Goal: Information Seeking & Learning: Learn about a topic

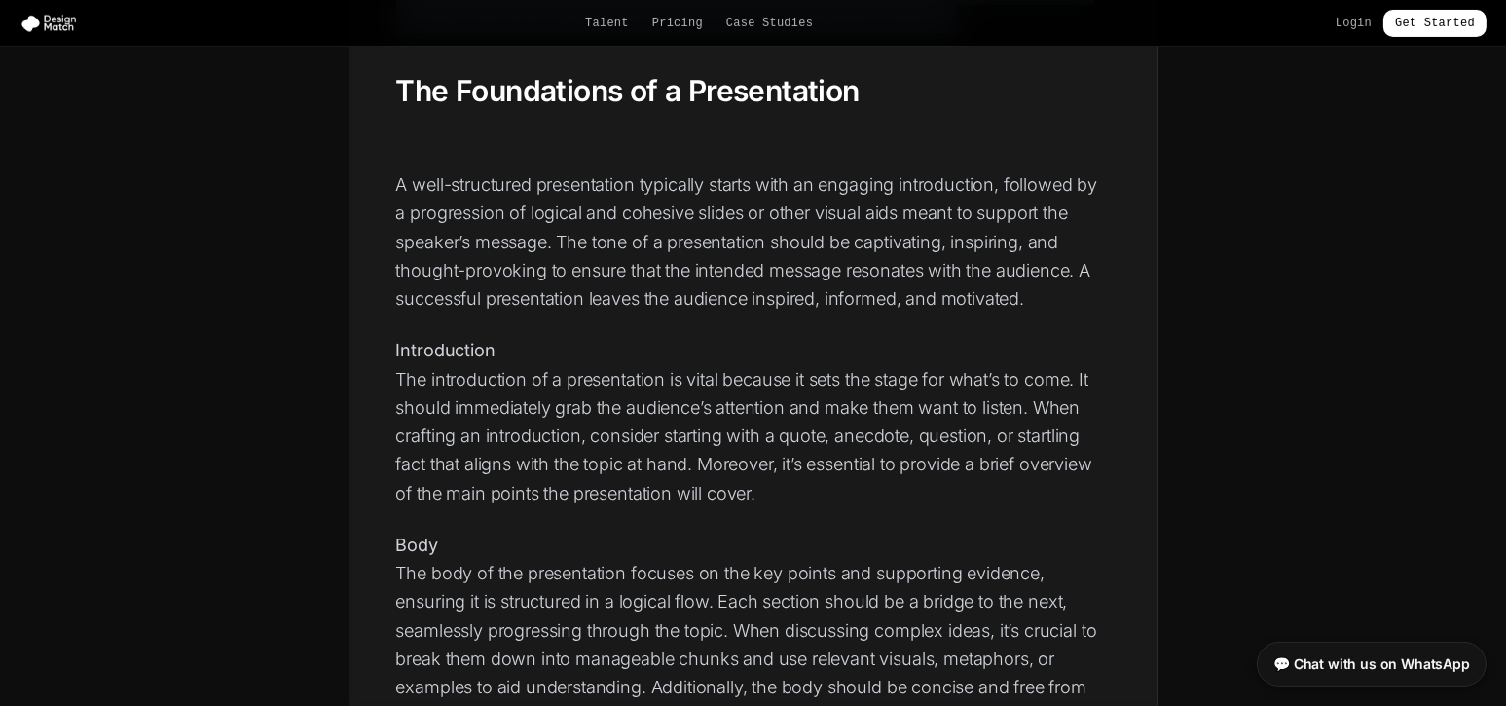
scroll to position [648, 0]
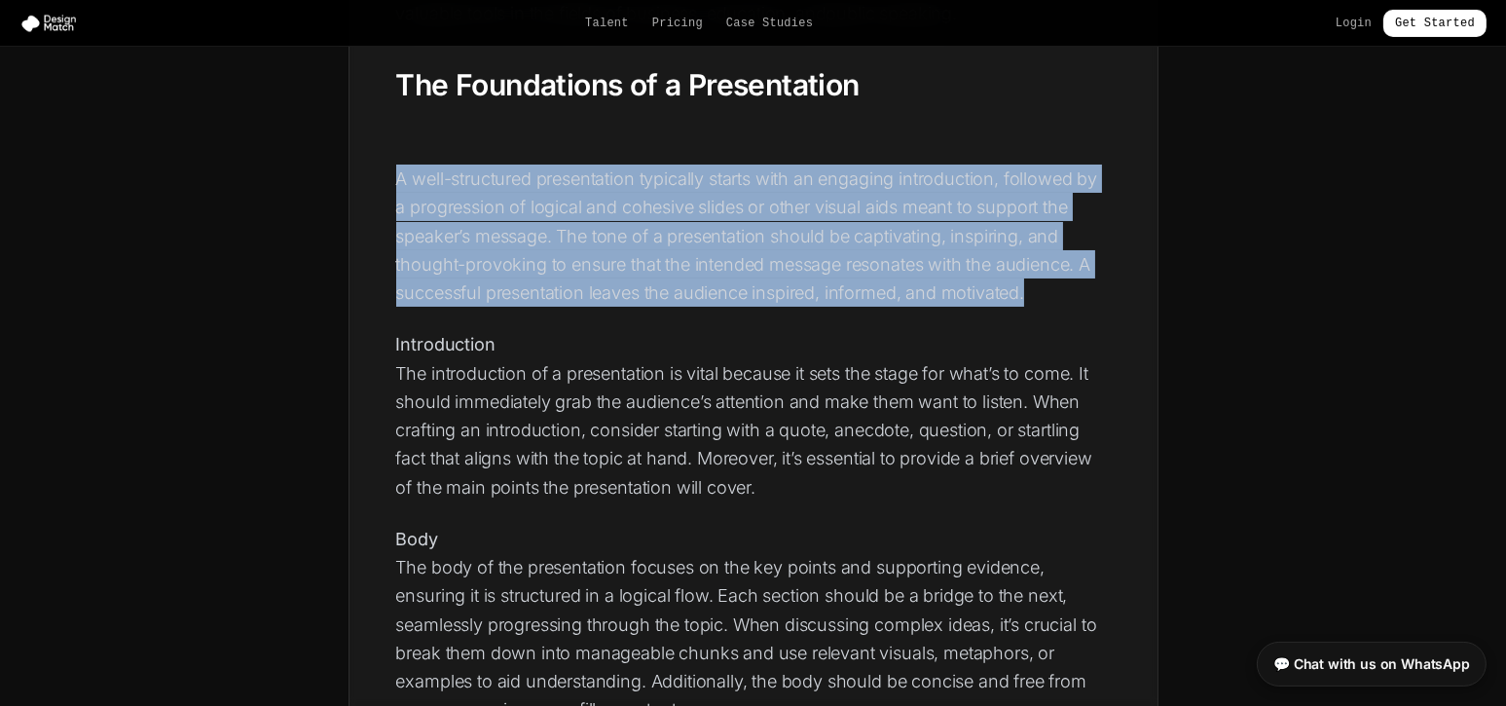
drag, startPoint x: 398, startPoint y: 174, endPoint x: 1049, endPoint y: 282, distance: 659.3
click at [1049, 282] on p "A well-structured presentation typically starts with an engaging introduction, …" at bounding box center [753, 236] width 715 height 142
copy p "A well-structured presentation typically starts with an engaging introduction, …"
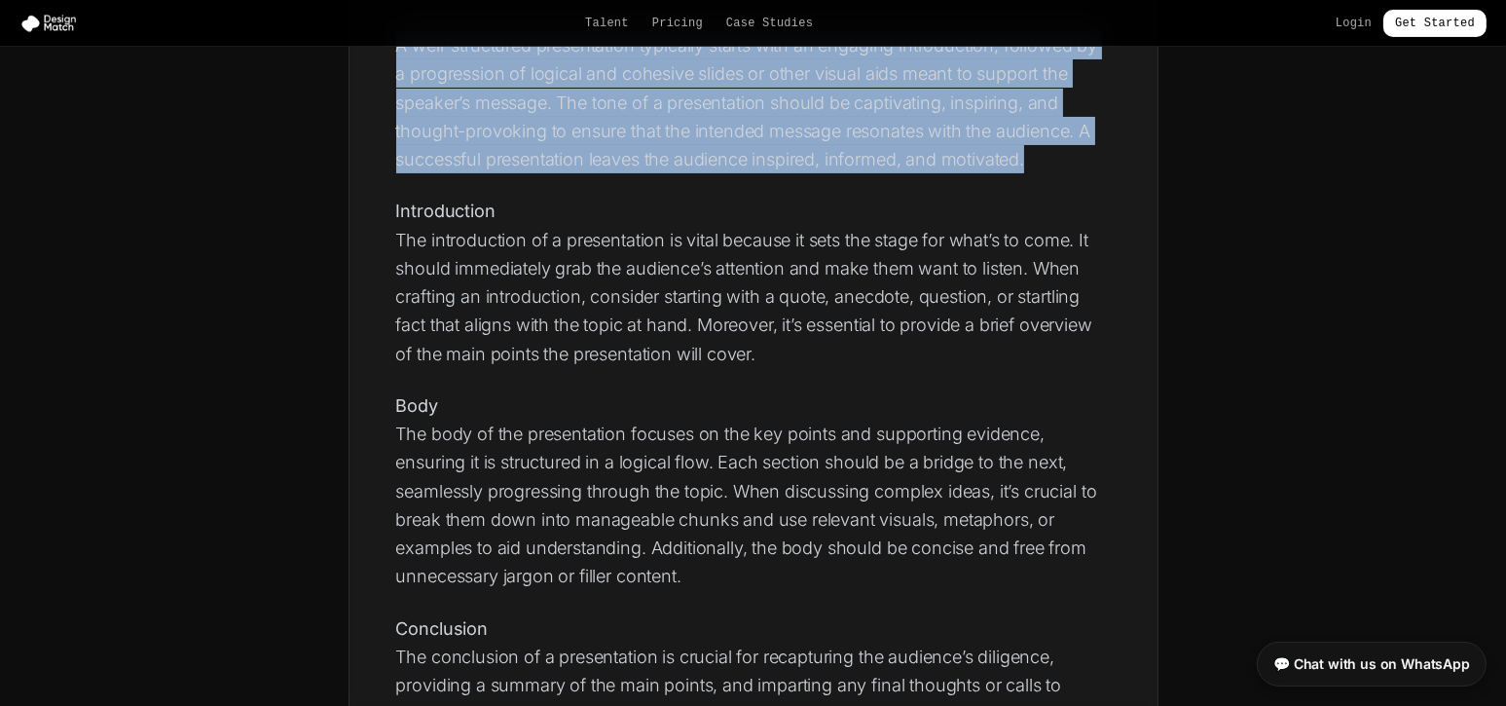
scroll to position [779, 0]
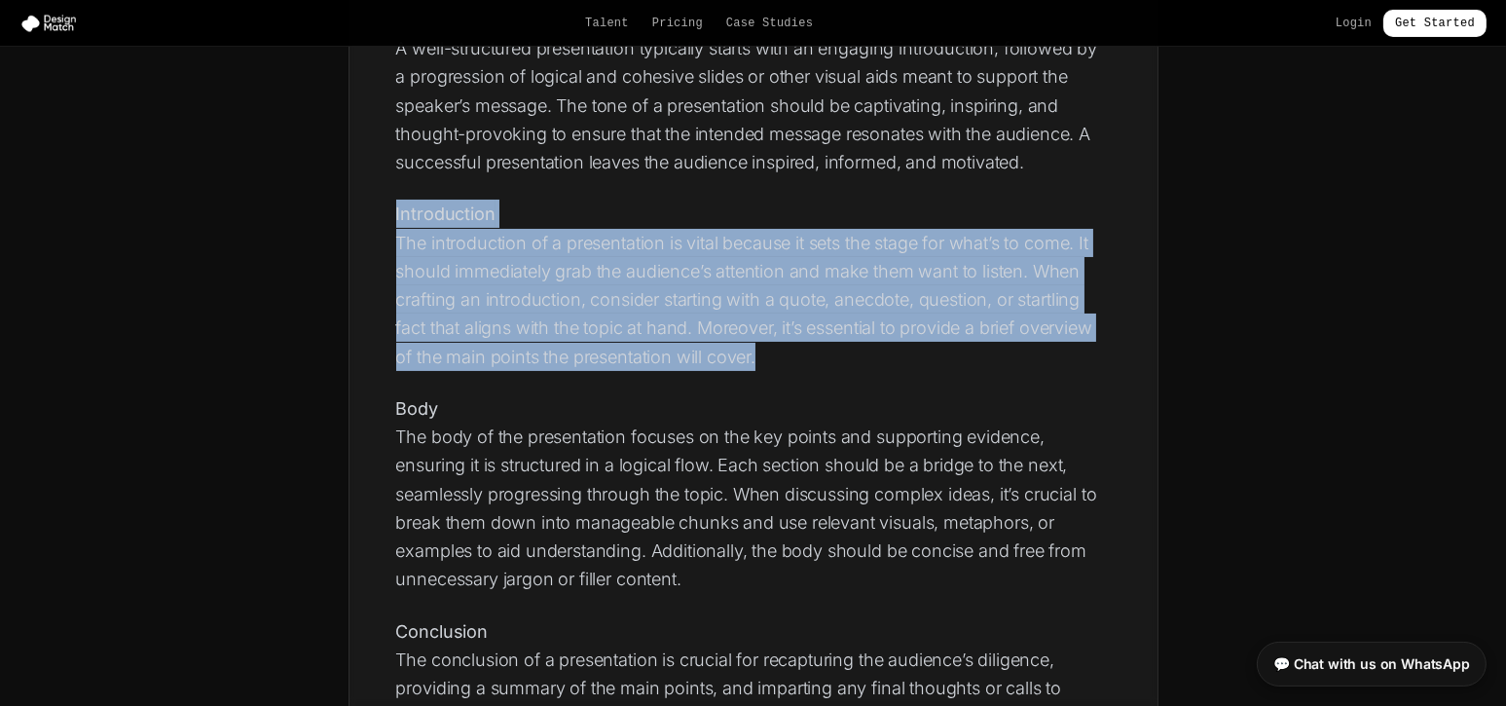
drag, startPoint x: 396, startPoint y: 211, endPoint x: 792, endPoint y: 360, distance: 422.4
click at [792, 360] on p "Introduction The introduction of a presentation is vital because it sets the st…" at bounding box center [753, 285] width 715 height 171
copy p "Introduction The introduction of a presentation is vital because it sets the st…"
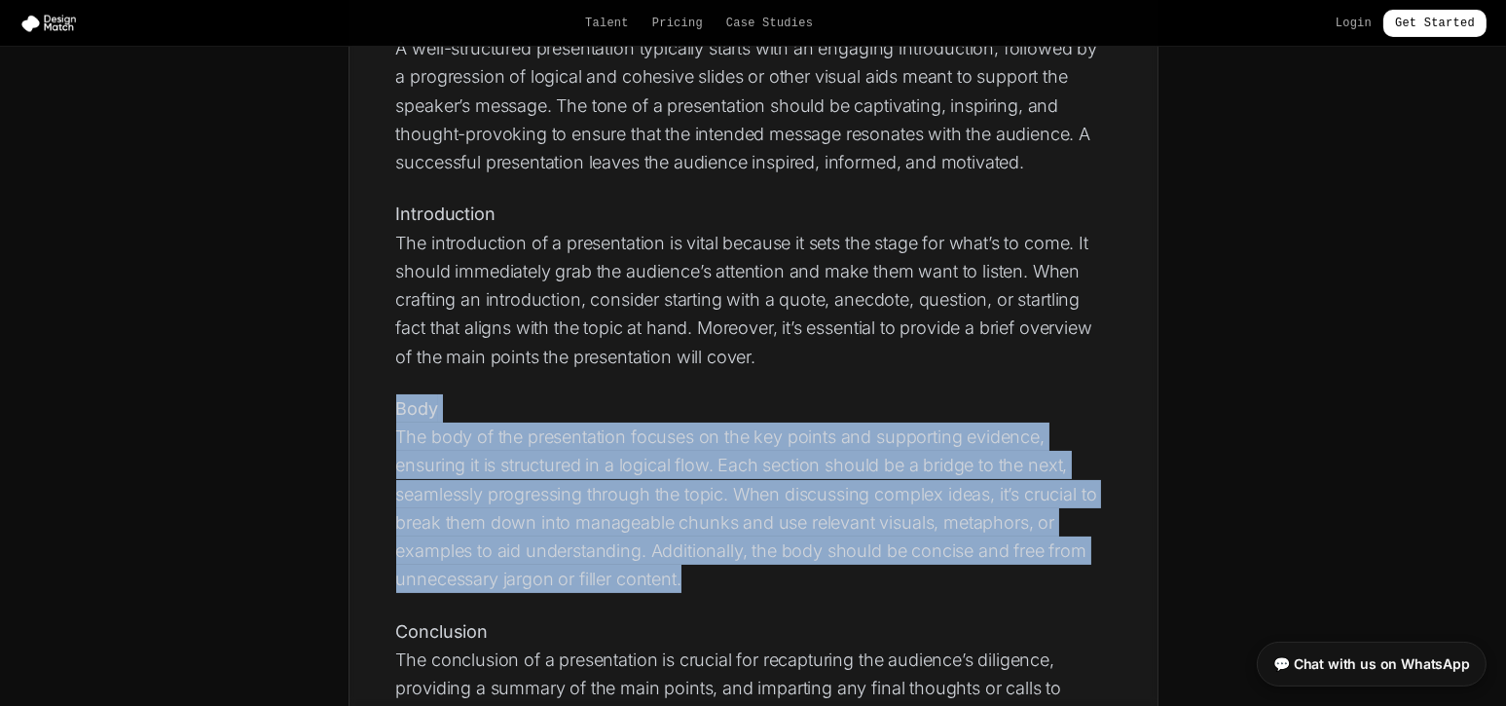
drag, startPoint x: 396, startPoint y: 398, endPoint x: 737, endPoint y: 577, distance: 385.0
click at [737, 577] on p "Body The body of the presentation focuses on the key points and supporting evid…" at bounding box center [753, 494] width 715 height 200
copy p "Body The body of the presentation focuses on the key points and supporting evid…"
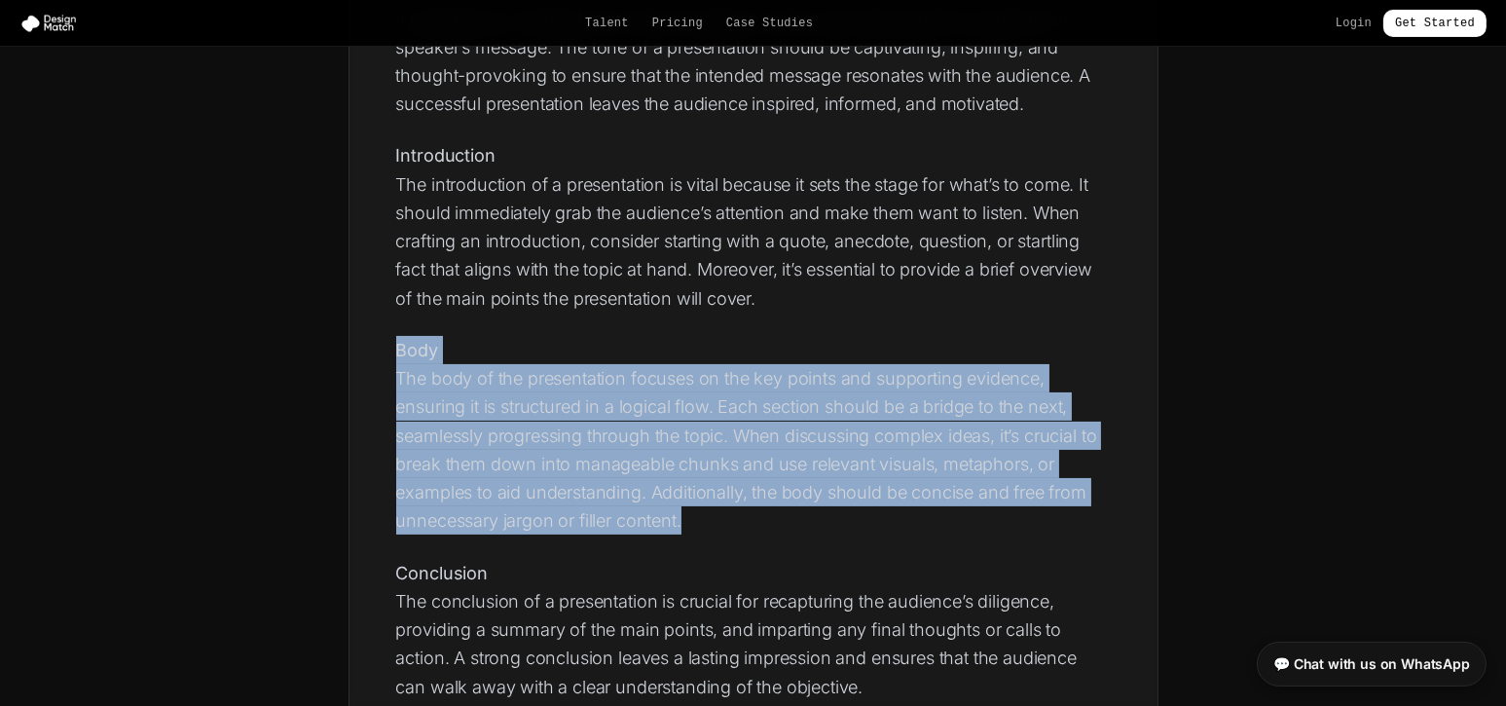
scroll to position [1168, 0]
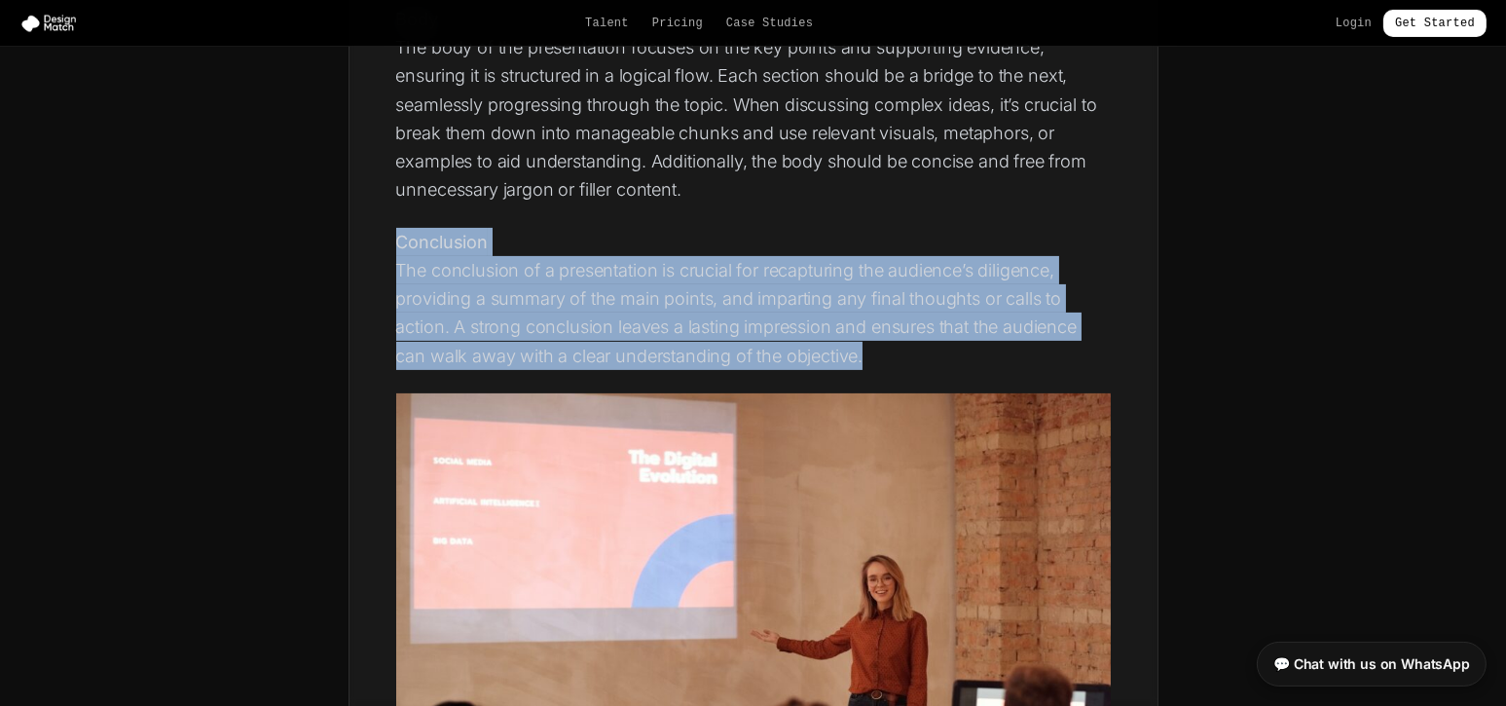
drag, startPoint x: 398, startPoint y: 238, endPoint x: 918, endPoint y: 355, distance: 533.1
click at [918, 355] on p "Conclusion The conclusion of a presentation is crucial for recapturing the audi…" at bounding box center [753, 299] width 715 height 142
copy p "Conclusion The conclusion of a presentation is crucial for recapturing the audi…"
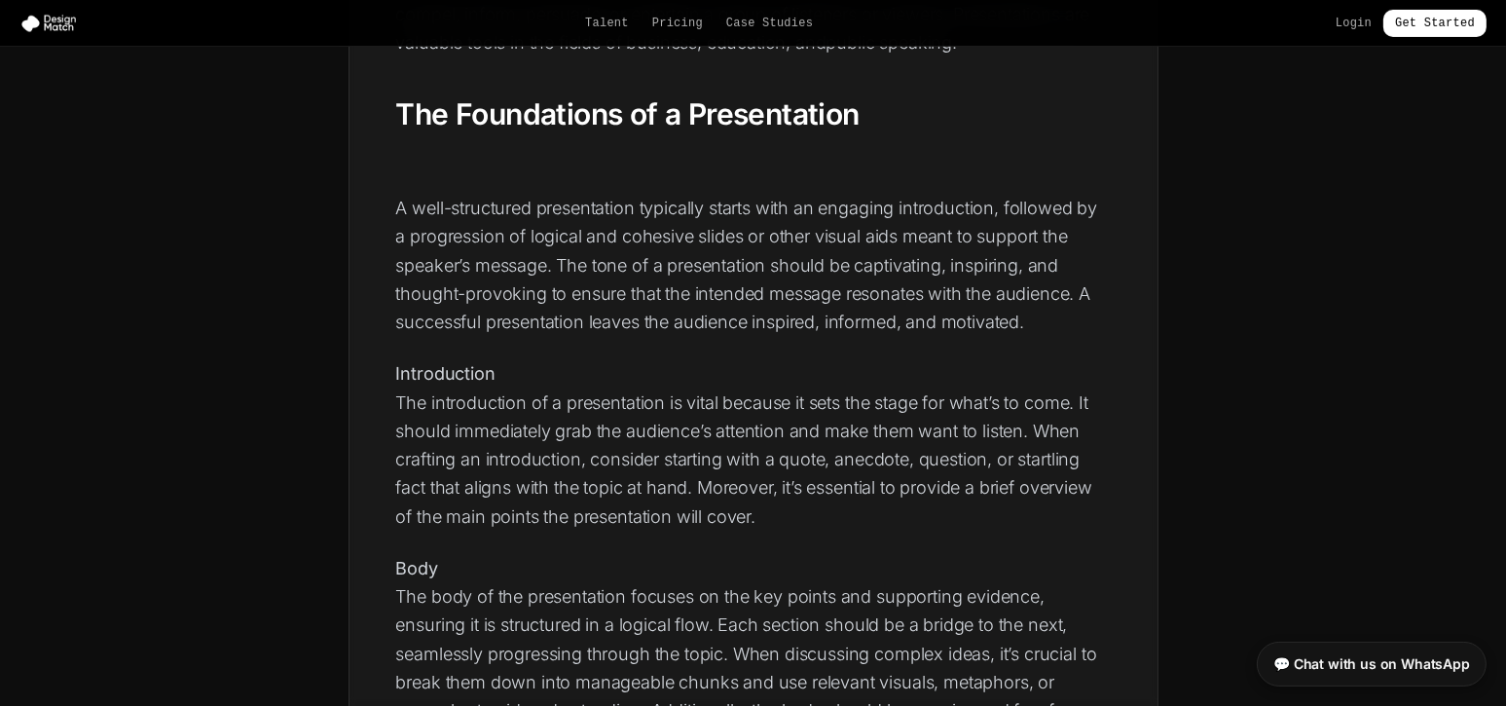
scroll to position [519, 0]
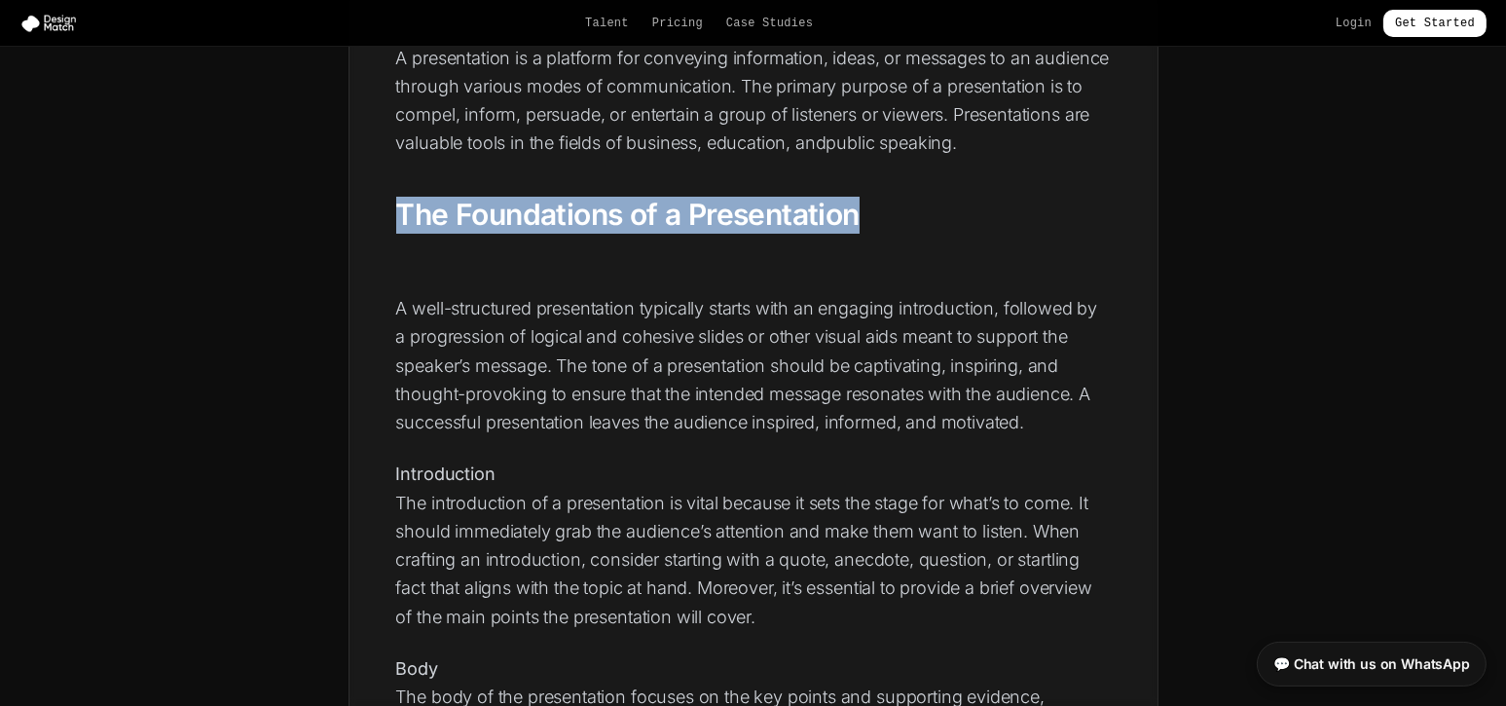
drag, startPoint x: 396, startPoint y: 210, endPoint x: 964, endPoint y: 208, distance: 567.6
click at [964, 208] on h2 "The Foundations of a Presentation" at bounding box center [753, 215] width 715 height 37
copy h2 "The Foundations of a Presentation"
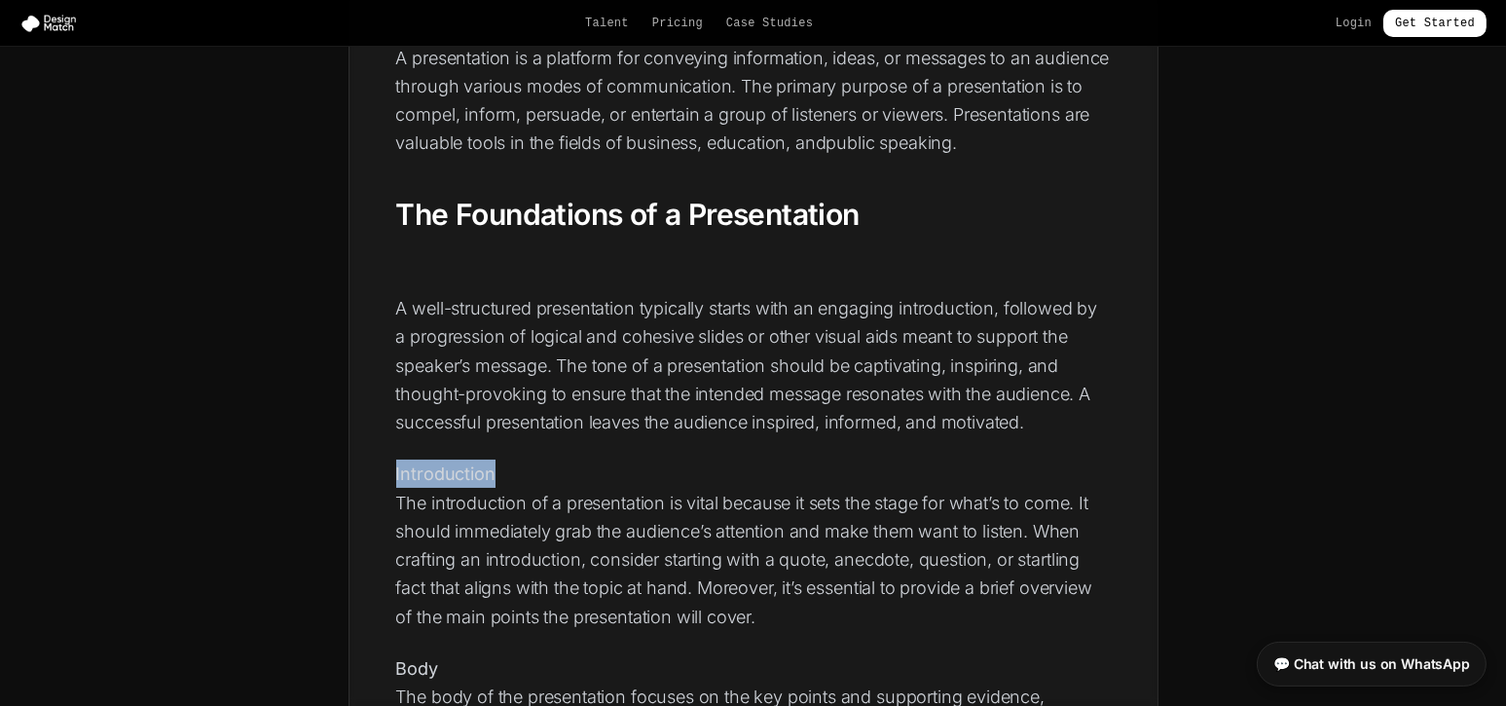
drag, startPoint x: 395, startPoint y: 470, endPoint x: 542, endPoint y: 469, distance: 147.0
click at [542, 469] on p "Introduction The introduction of a presentation is vital because it sets the st…" at bounding box center [753, 545] width 715 height 171
copy strong "Introduction"
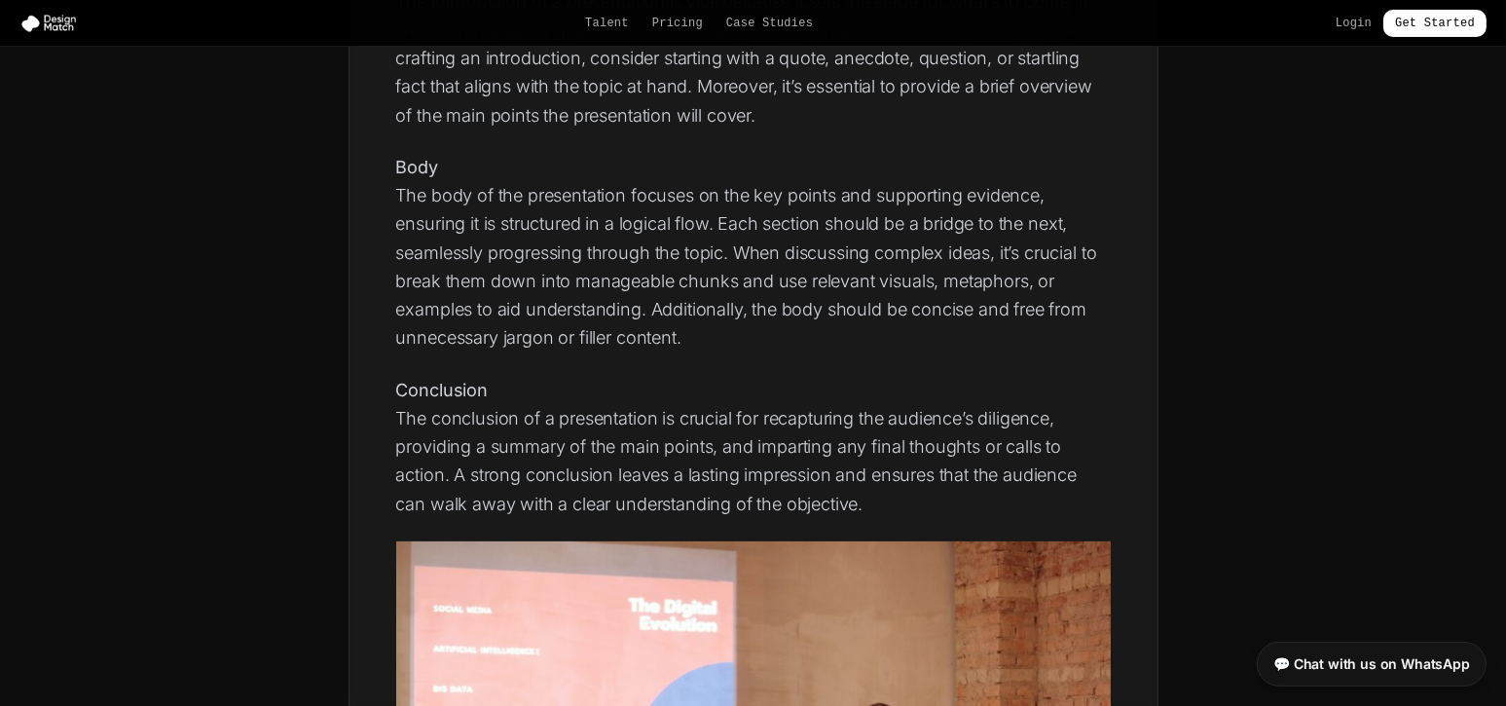
scroll to position [1038, 0]
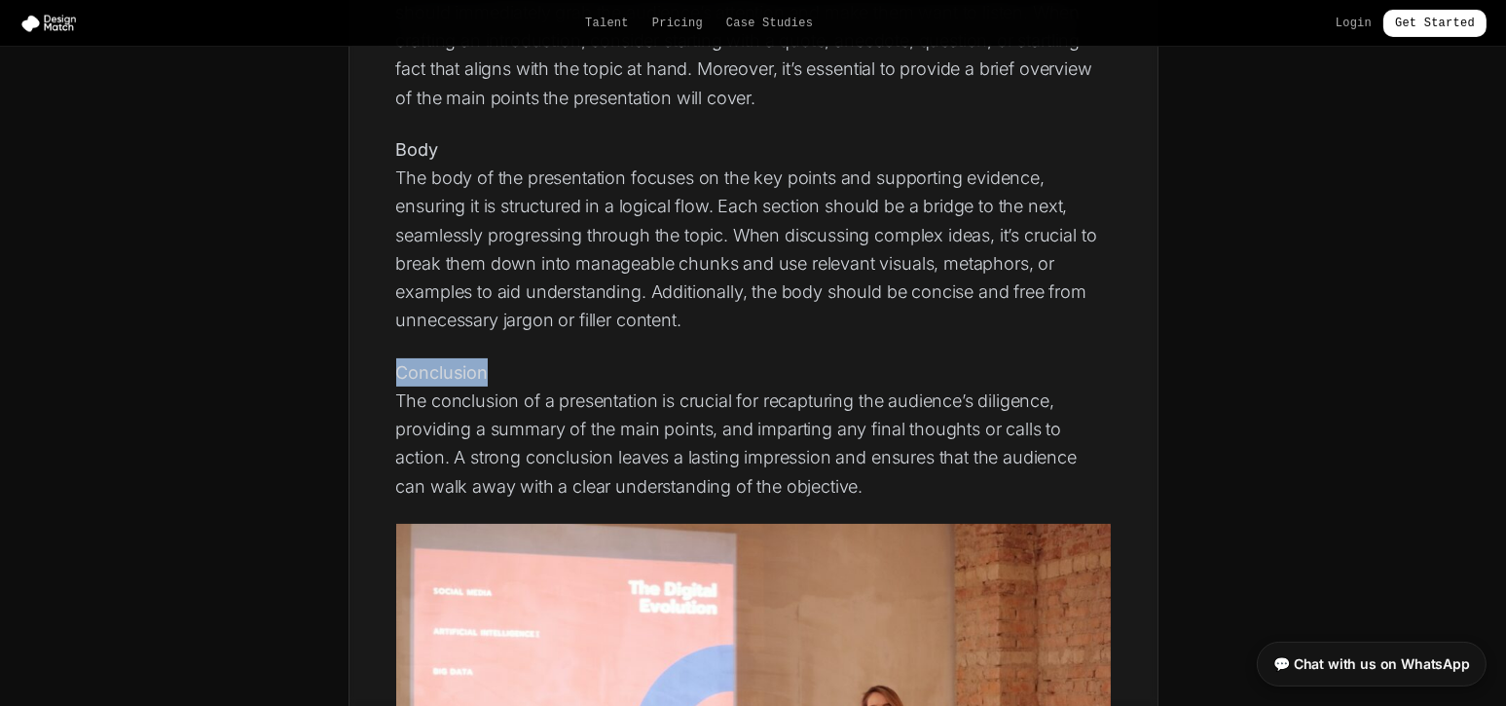
drag, startPoint x: 397, startPoint y: 369, endPoint x: 552, endPoint y: 369, distance: 154.8
click at [552, 369] on p "Conclusion The conclusion of a presentation is crucial for recapturing the audi…" at bounding box center [753, 429] width 715 height 142
copy strong "Conclusion"
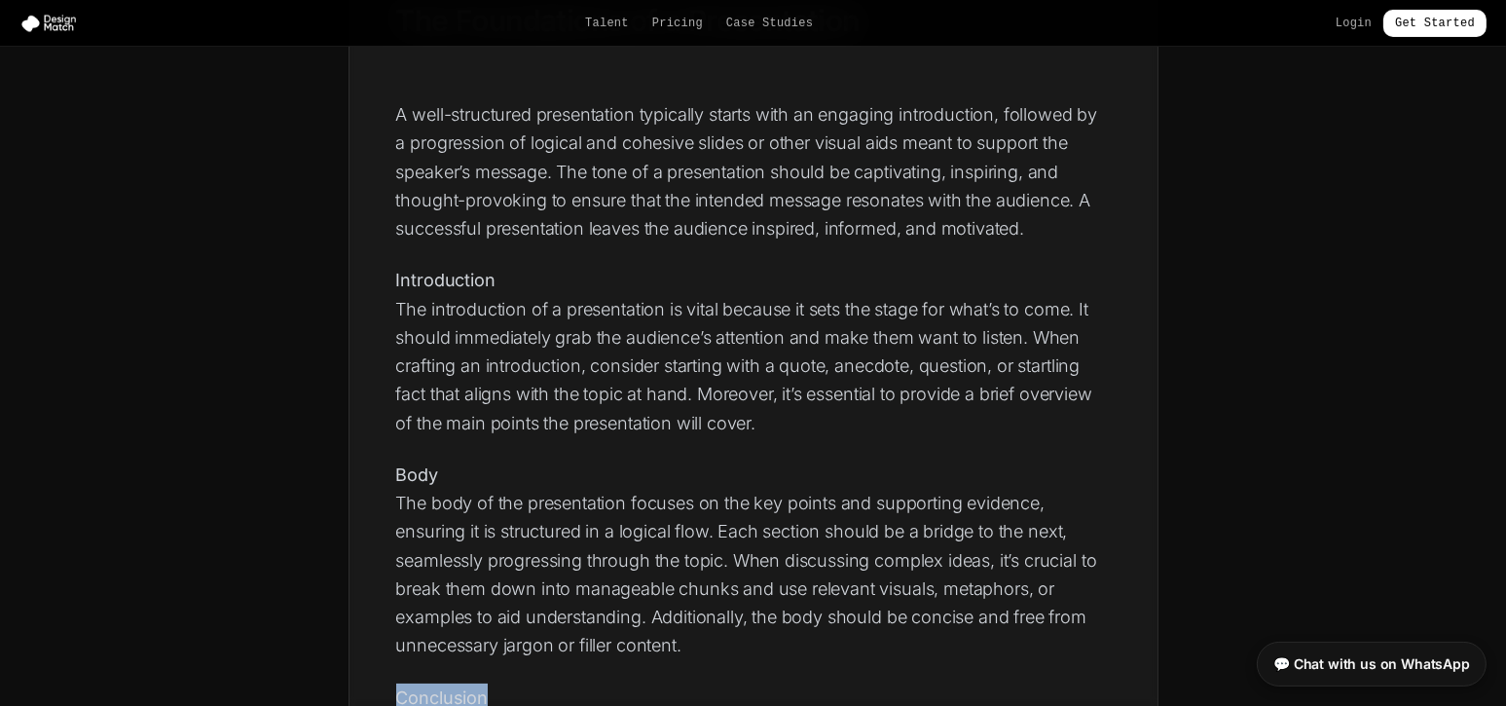
scroll to position [648, 0]
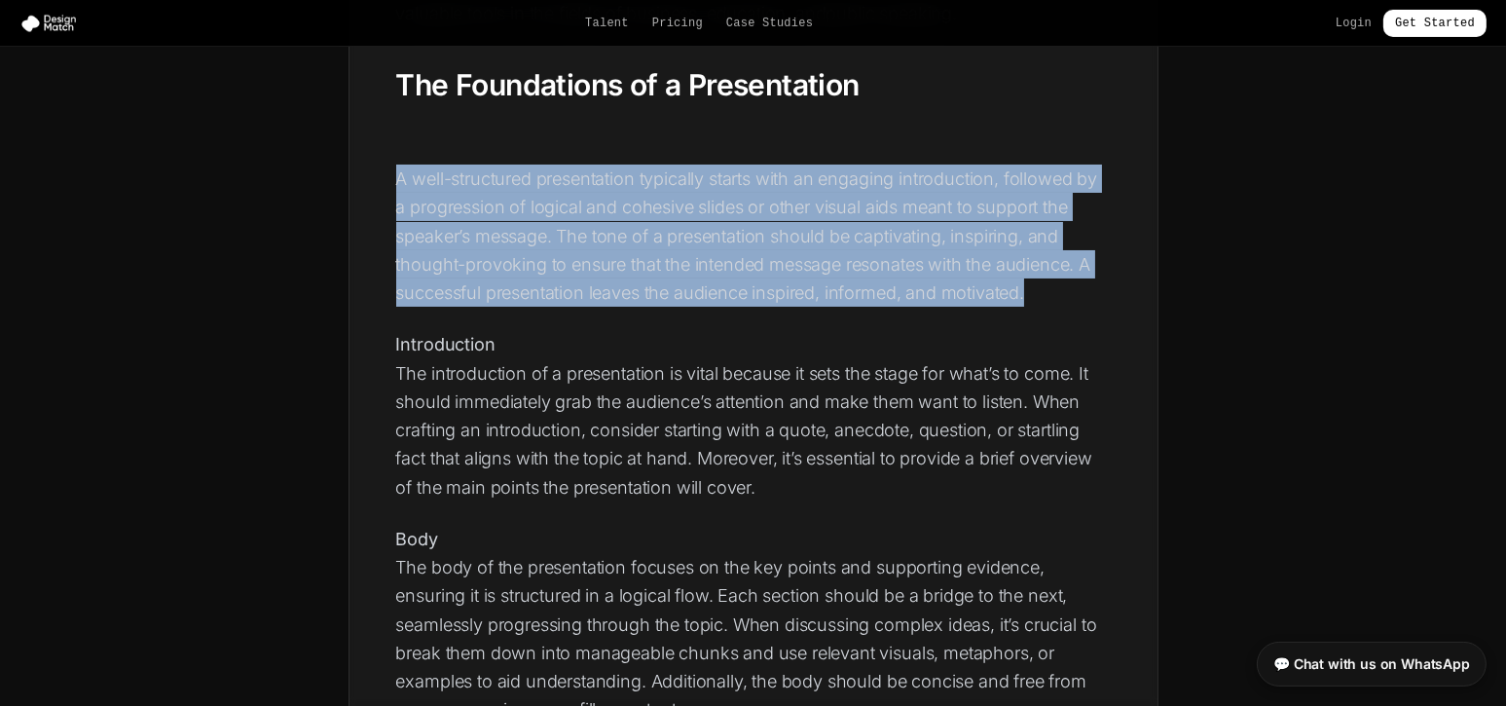
drag, startPoint x: 397, startPoint y: 174, endPoint x: 1044, endPoint y: 288, distance: 656.4
click at [1044, 288] on p "A well-structured presentation typically starts with an engaging introduction, …" at bounding box center [753, 236] width 715 height 142
copy p "A well-structured presentation typically starts with an engaging introduction, …"
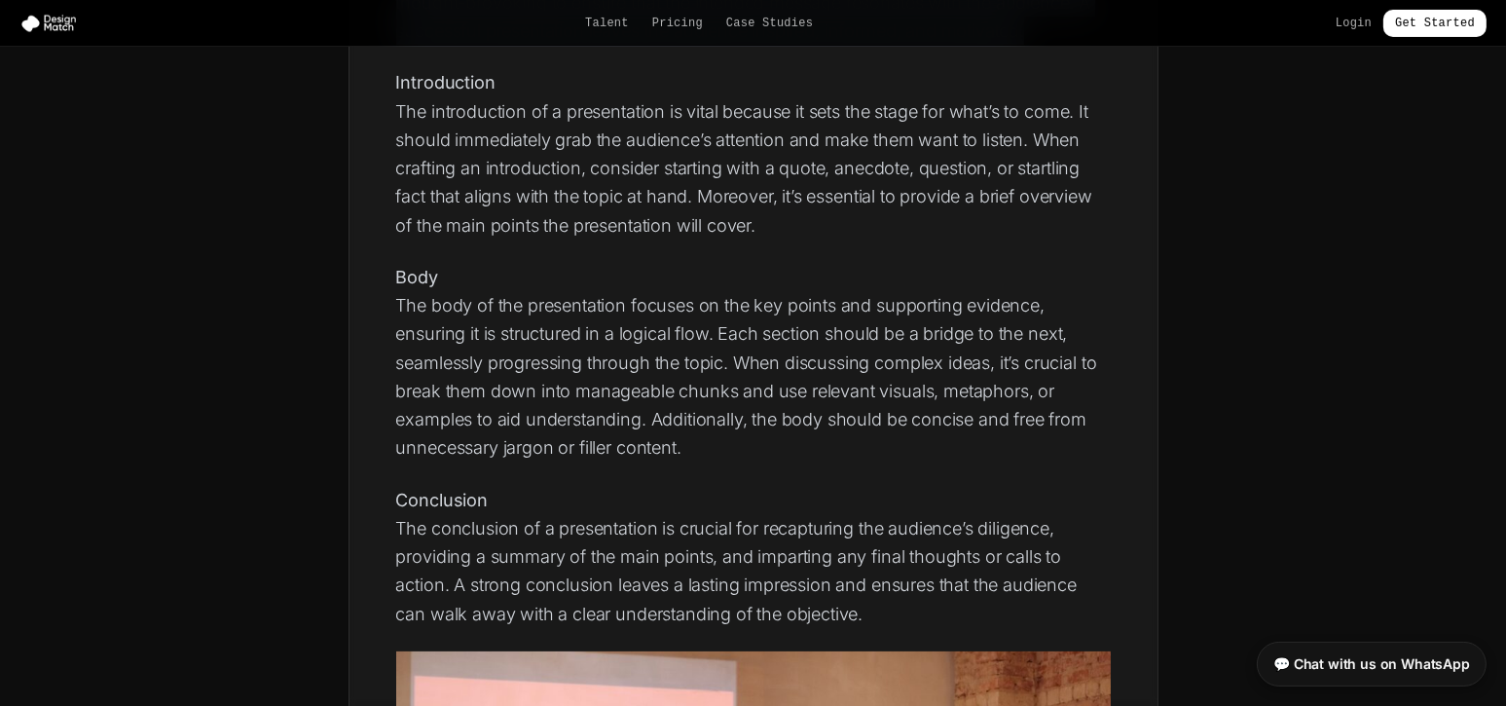
scroll to position [908, 0]
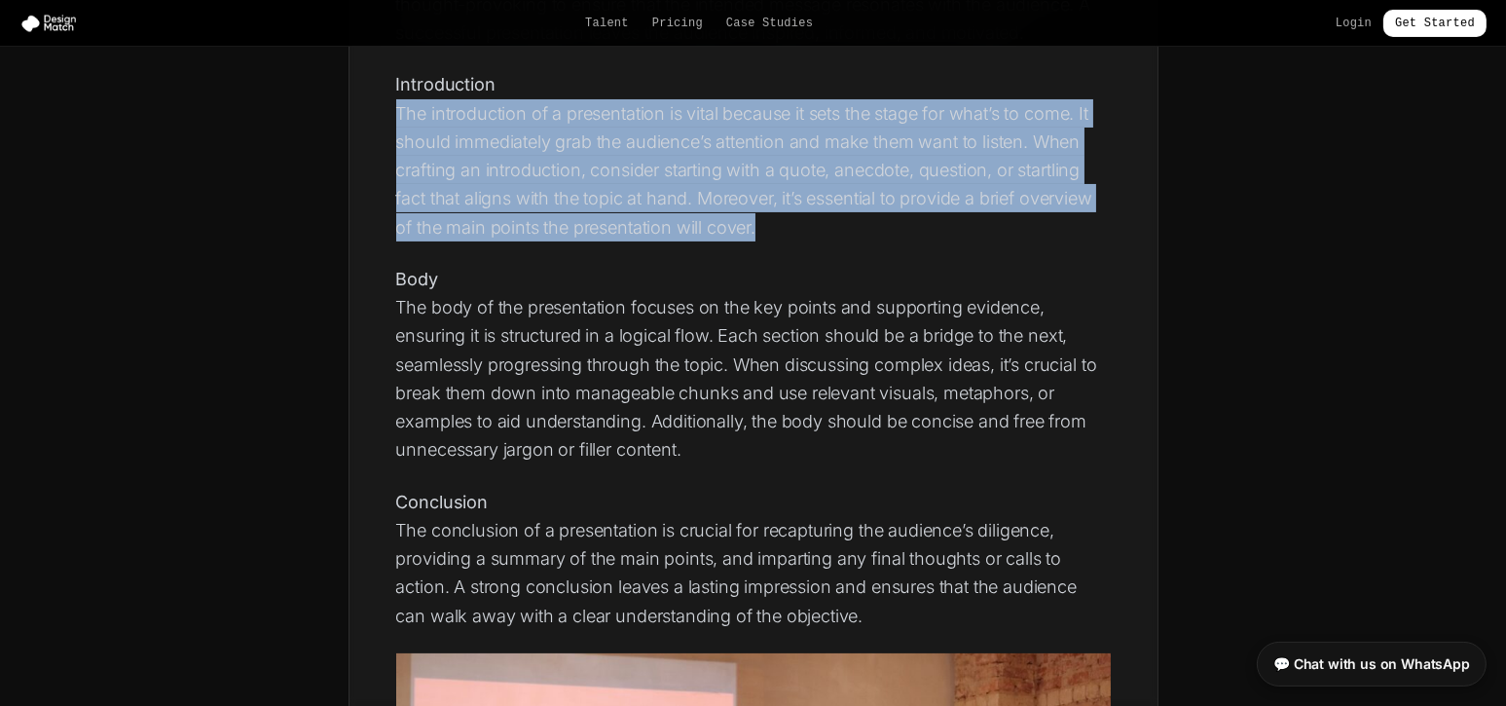
drag, startPoint x: 397, startPoint y: 108, endPoint x: 782, endPoint y: 217, distance: 399.7
click at [782, 217] on p "Introduction The introduction of a presentation is vital because it sets the st…" at bounding box center [753, 155] width 715 height 171
copy p "The introduction of a presentation is vital because it sets the stage for what’…"
